Goal: Task Accomplishment & Management: Manage account settings

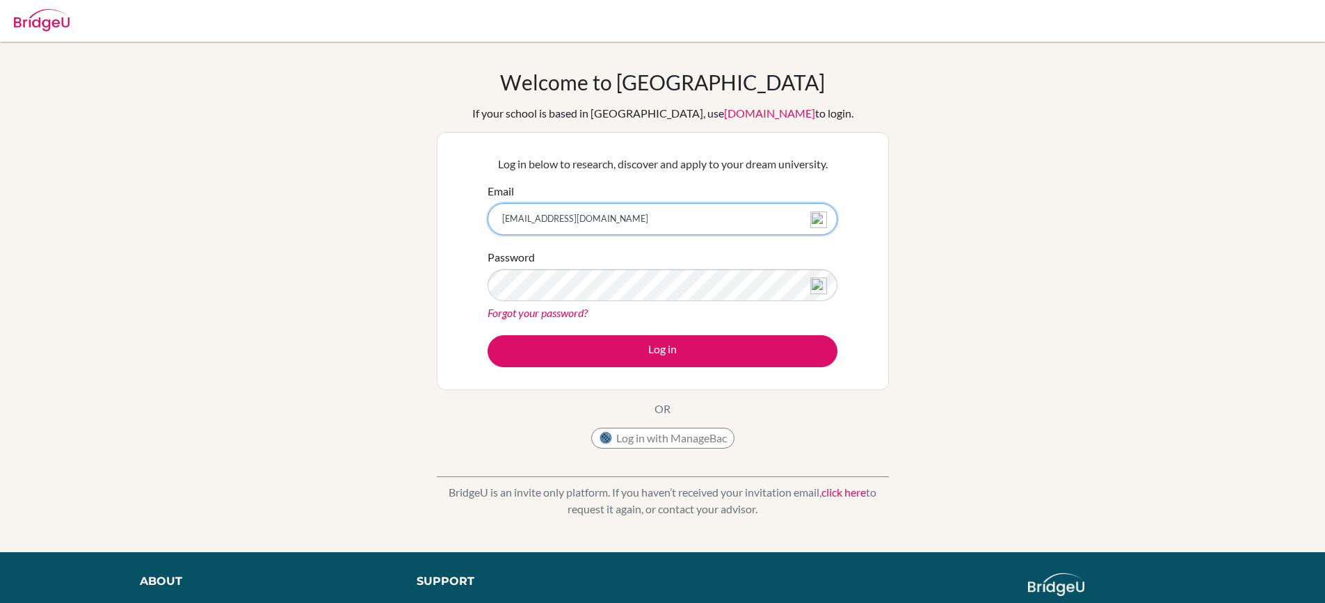
drag, startPoint x: 561, startPoint y: 219, endPoint x: 683, endPoint y: 232, distance: 123.1
click at [683, 232] on input "[EMAIL_ADDRESS][DOMAIN_NAME]" at bounding box center [663, 219] width 350 height 32
type input "[EMAIL_ADDRESS][DOMAIN_NAME]"
click at [488, 335] on button "Log in" at bounding box center [663, 351] width 350 height 32
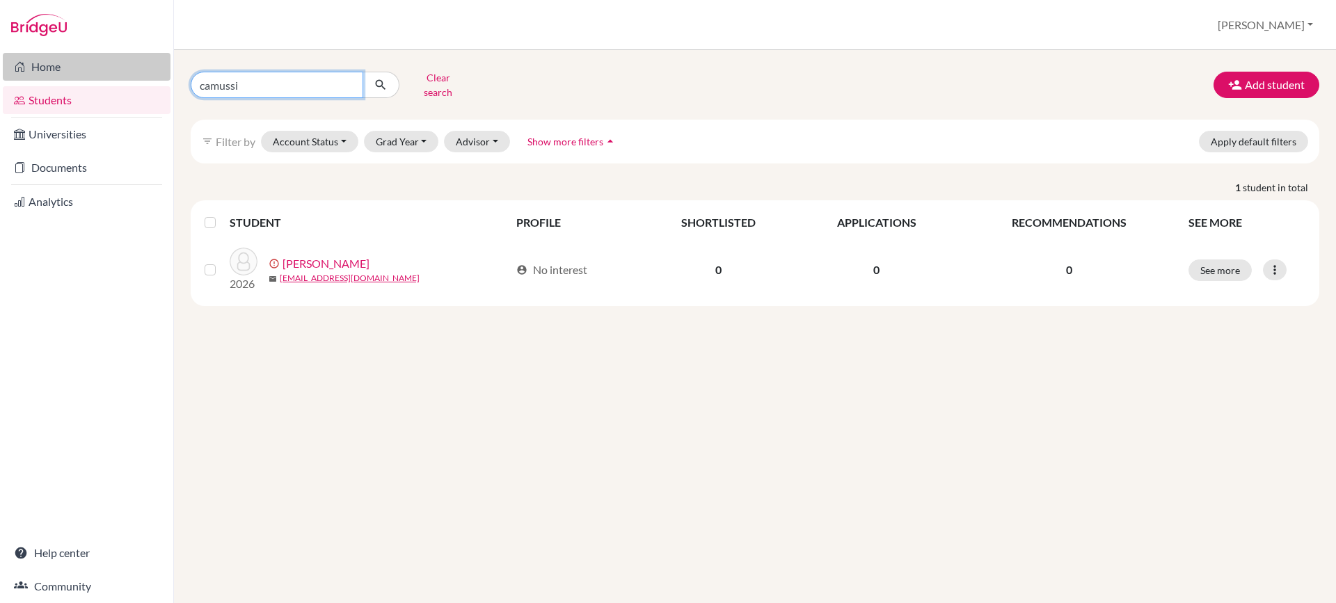
drag, startPoint x: 259, startPoint y: 80, endPoint x: 147, endPoint y: 79, distance: 112.7
click at [147, 79] on div "Home Students Universities Documents Analytics Help center Community Students o…" at bounding box center [668, 301] width 1336 height 603
type input "lima vieira"
click button "submit" at bounding box center [380, 85] width 37 height 26
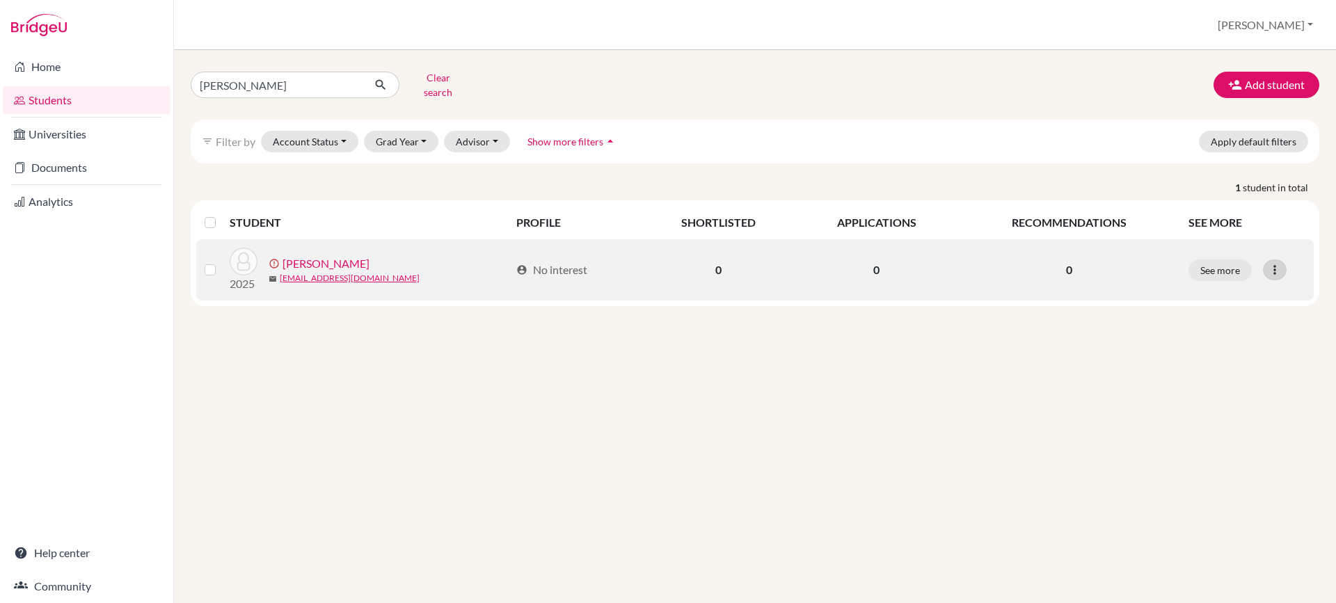
click at [1272, 263] on icon at bounding box center [1275, 270] width 14 height 14
click at [1214, 339] on button "Resend invite email" at bounding box center [1222, 344] width 126 height 22
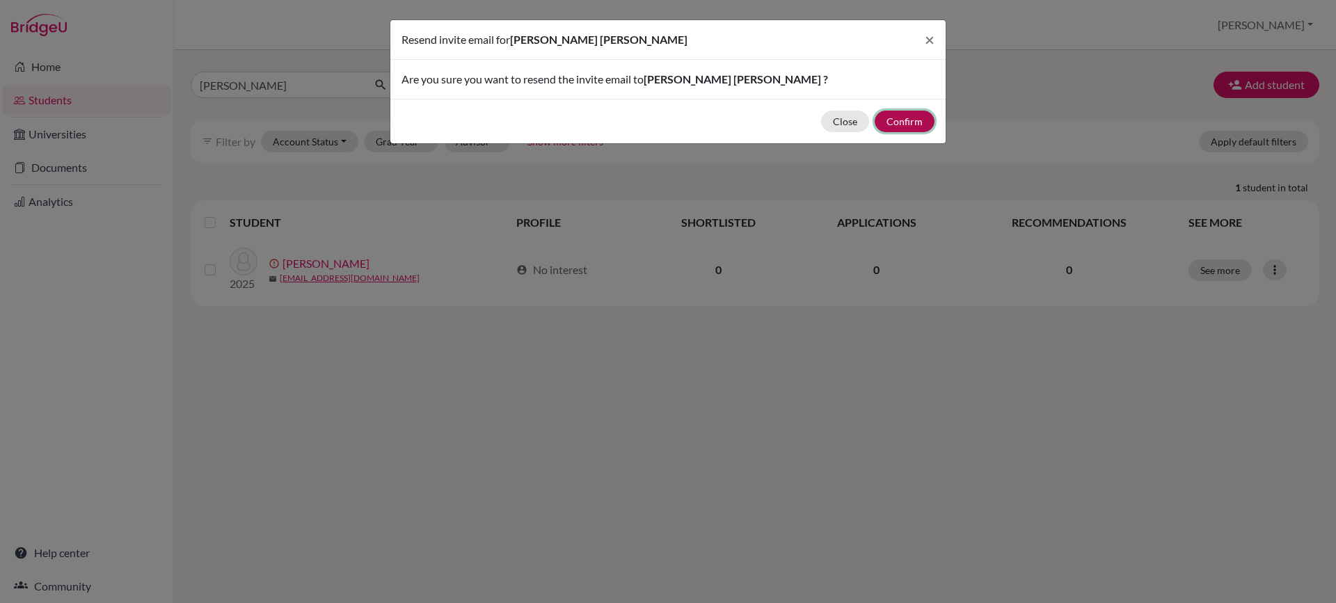
click at [900, 122] on button "Confirm" at bounding box center [904, 122] width 60 height 22
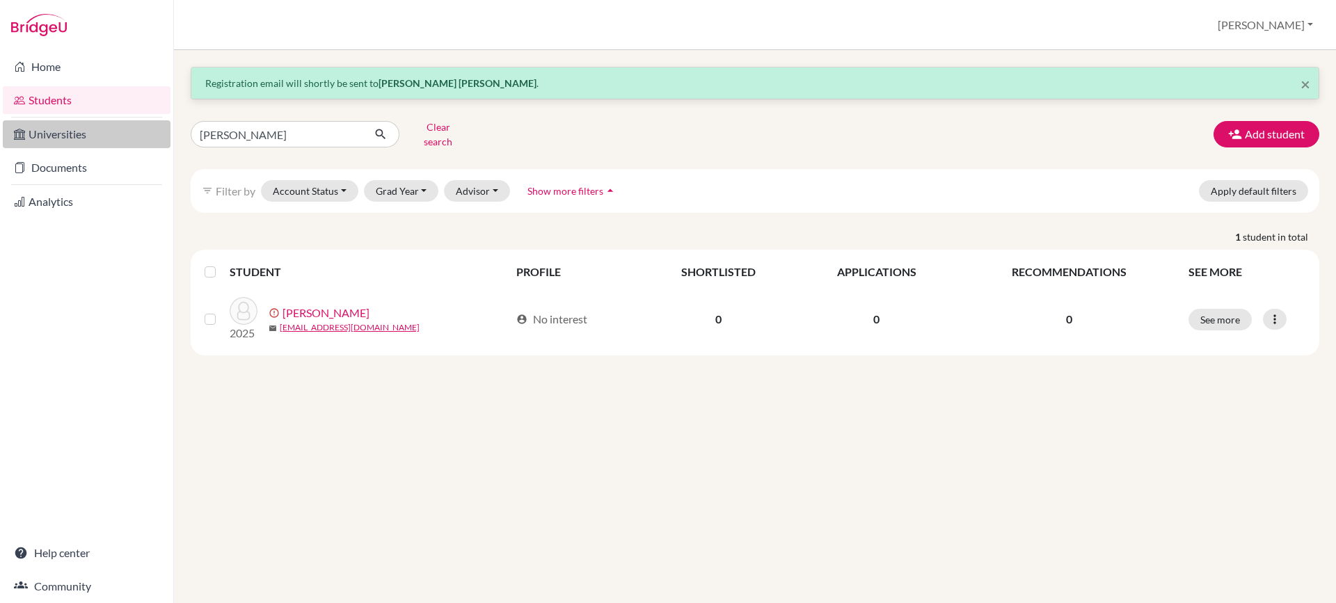
click at [45, 129] on link "Universities" at bounding box center [87, 134] width 168 height 28
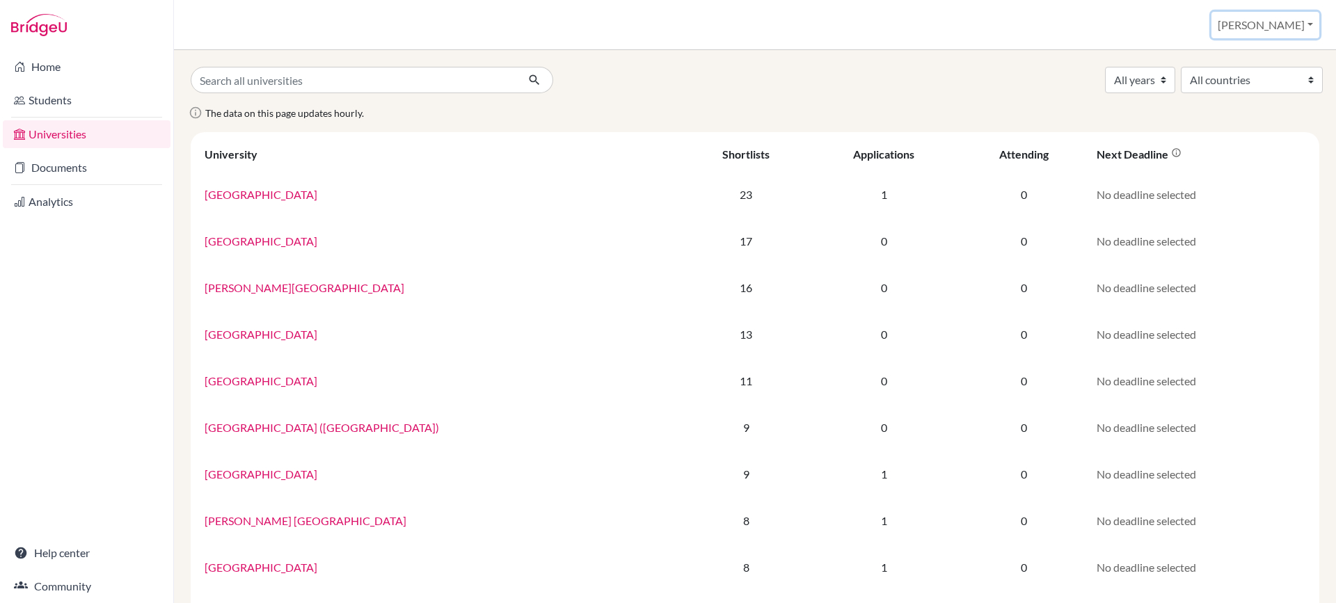
click at [1279, 29] on button "Maria Cibele" at bounding box center [1265, 25] width 108 height 26
click at [1245, 120] on button "Log out" at bounding box center [1241, 113] width 110 height 22
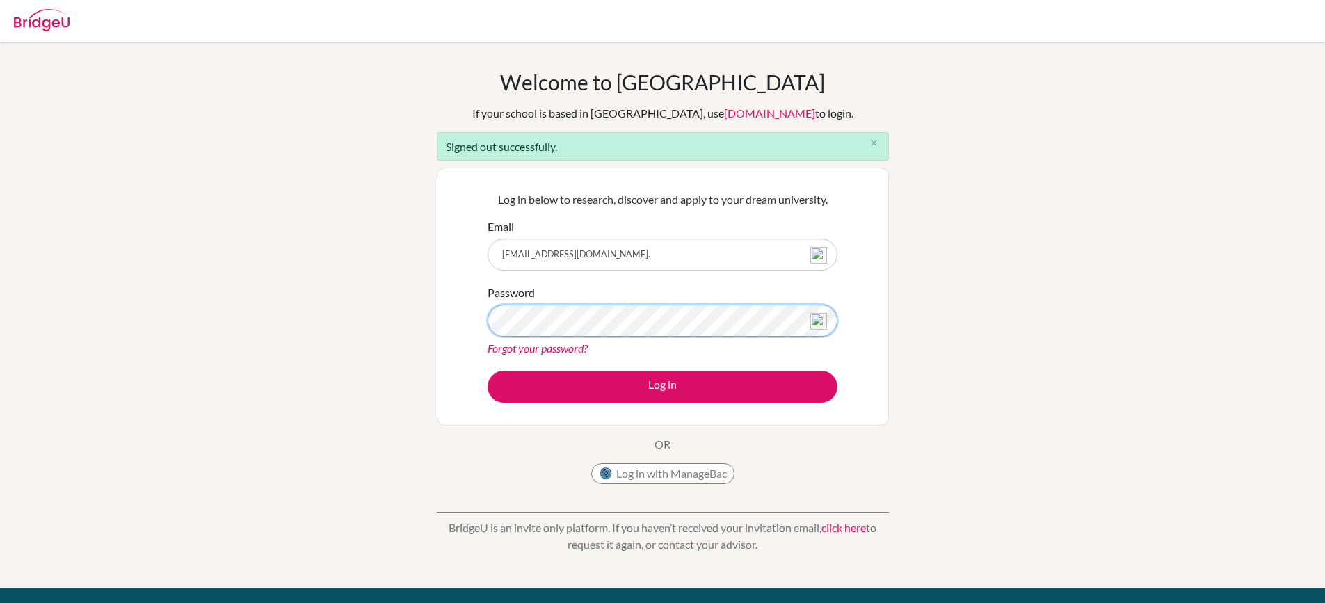
click at [488, 371] on button "Log in" at bounding box center [663, 387] width 350 height 32
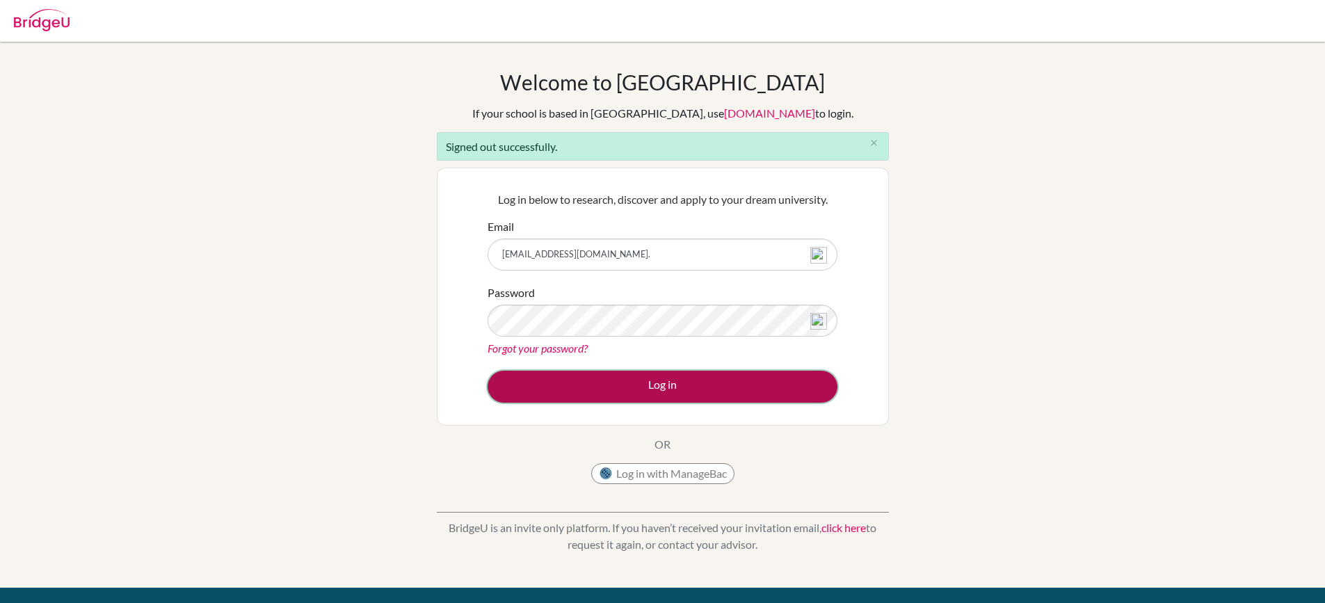
click at [663, 381] on button "Log in" at bounding box center [663, 387] width 350 height 32
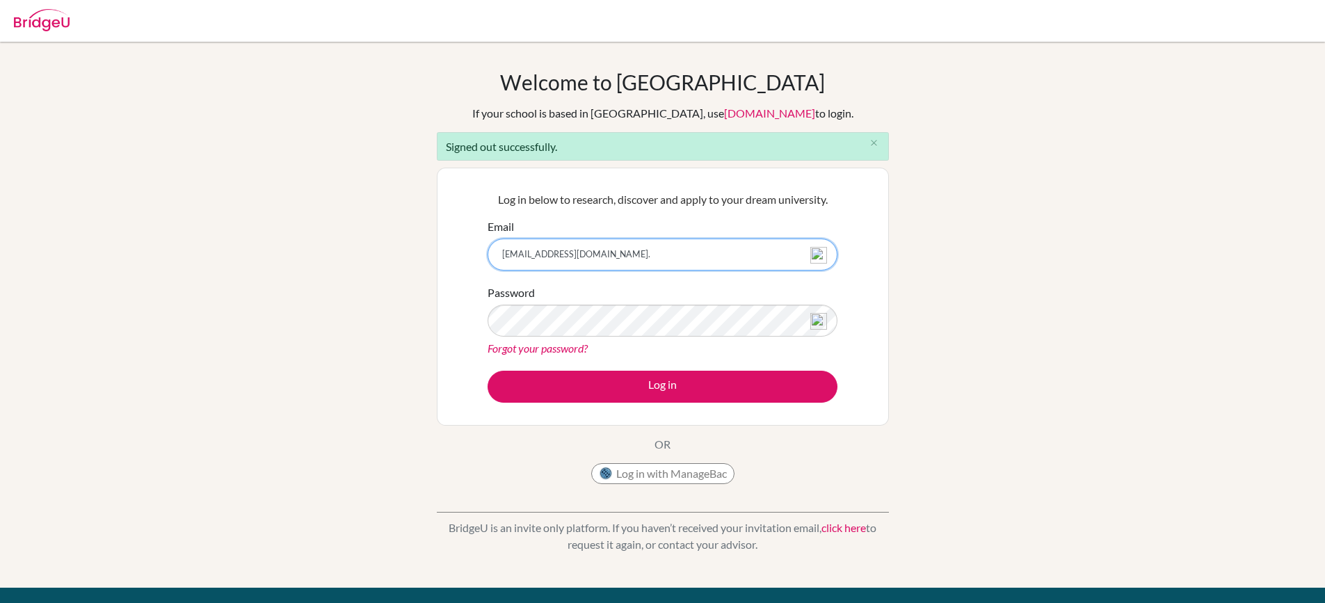
click at [602, 250] on input "cibele.alonso@outlook.com." at bounding box center [663, 255] width 350 height 32
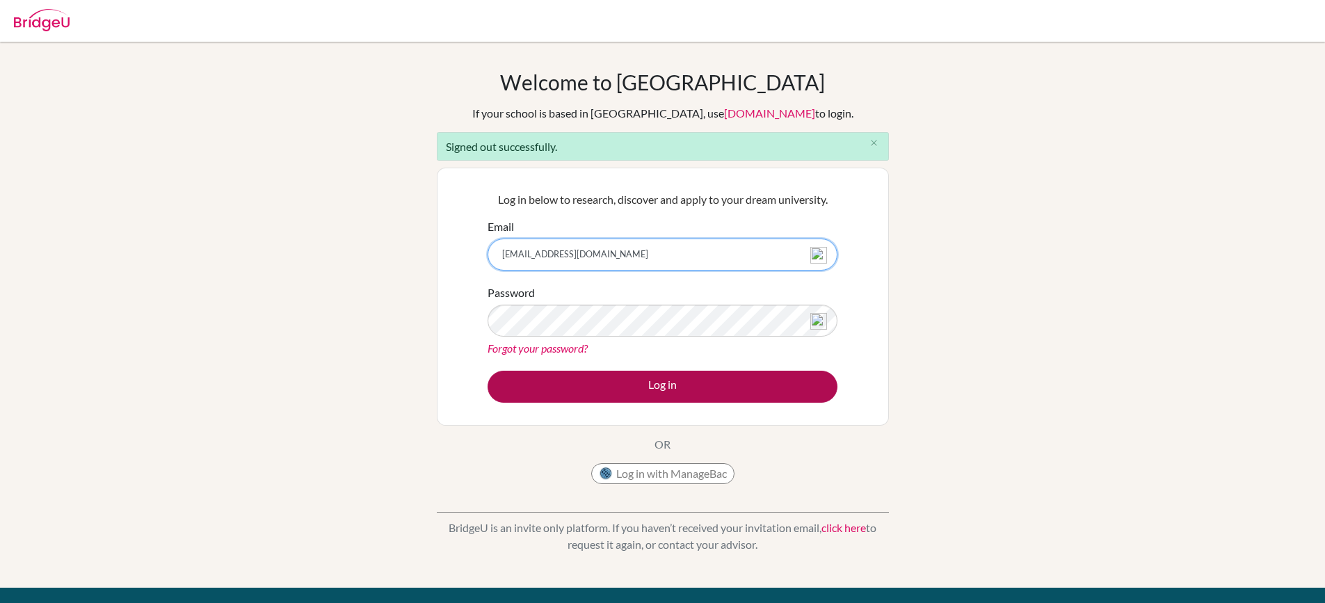
type input "[EMAIL_ADDRESS][DOMAIN_NAME]"
click at [710, 388] on button "Log in" at bounding box center [663, 387] width 350 height 32
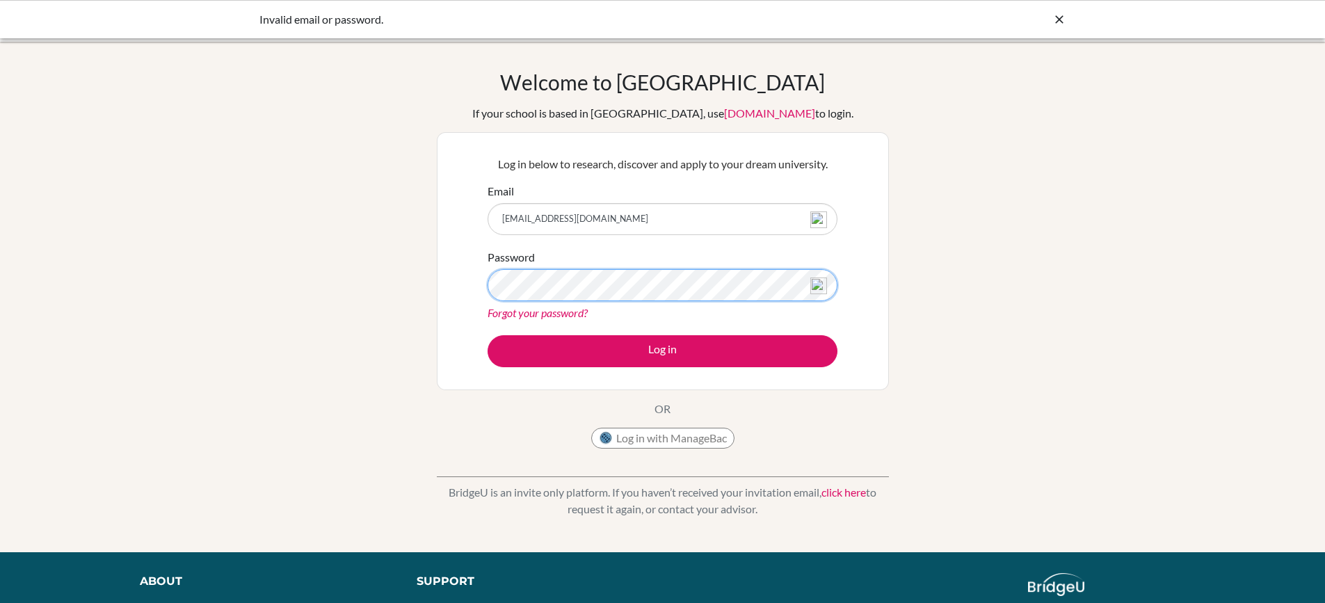
click at [488, 335] on button "Log in" at bounding box center [663, 351] width 350 height 32
